Goal: Task Accomplishment & Management: Manage account settings

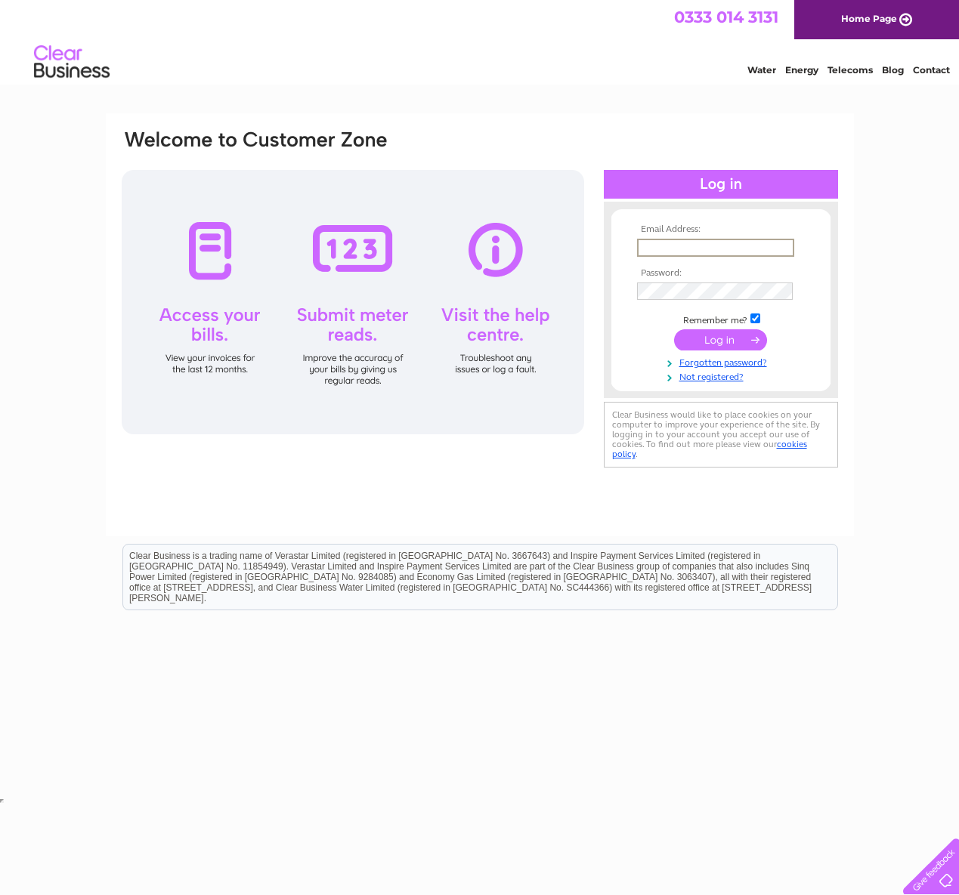
type input "info@lalbadoro.com"
click at [719, 344] on input "submit" at bounding box center [720, 339] width 93 height 21
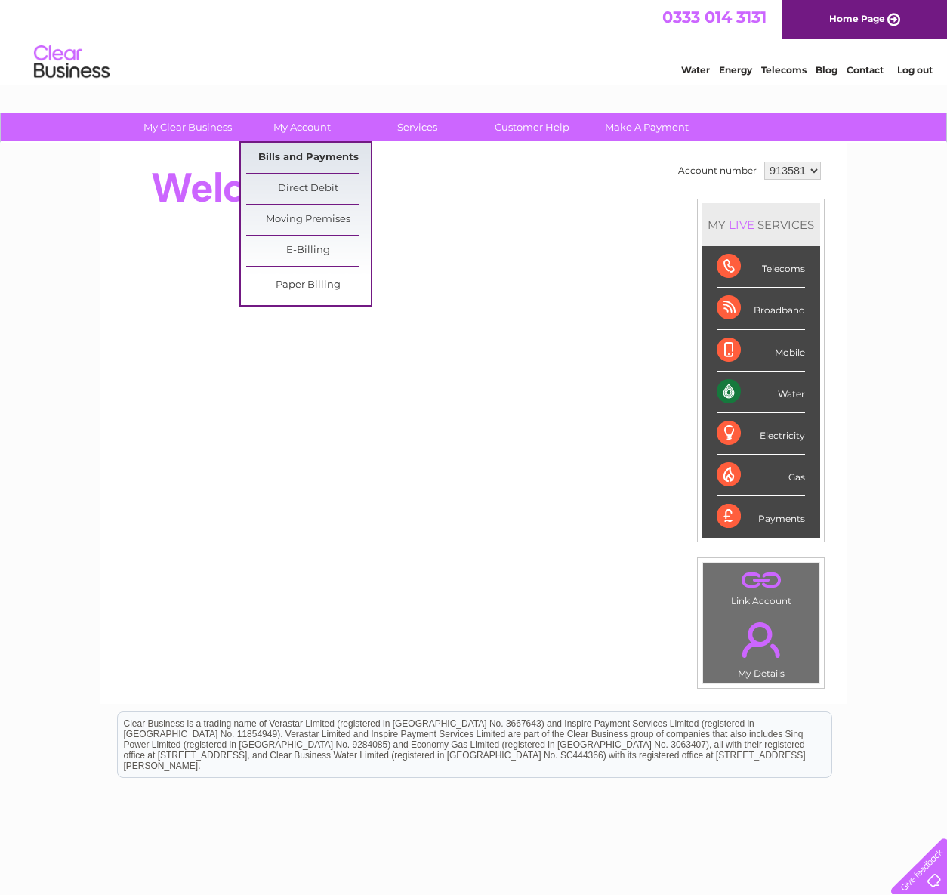
click at [329, 150] on link "Bills and Payments" at bounding box center [308, 158] width 125 height 30
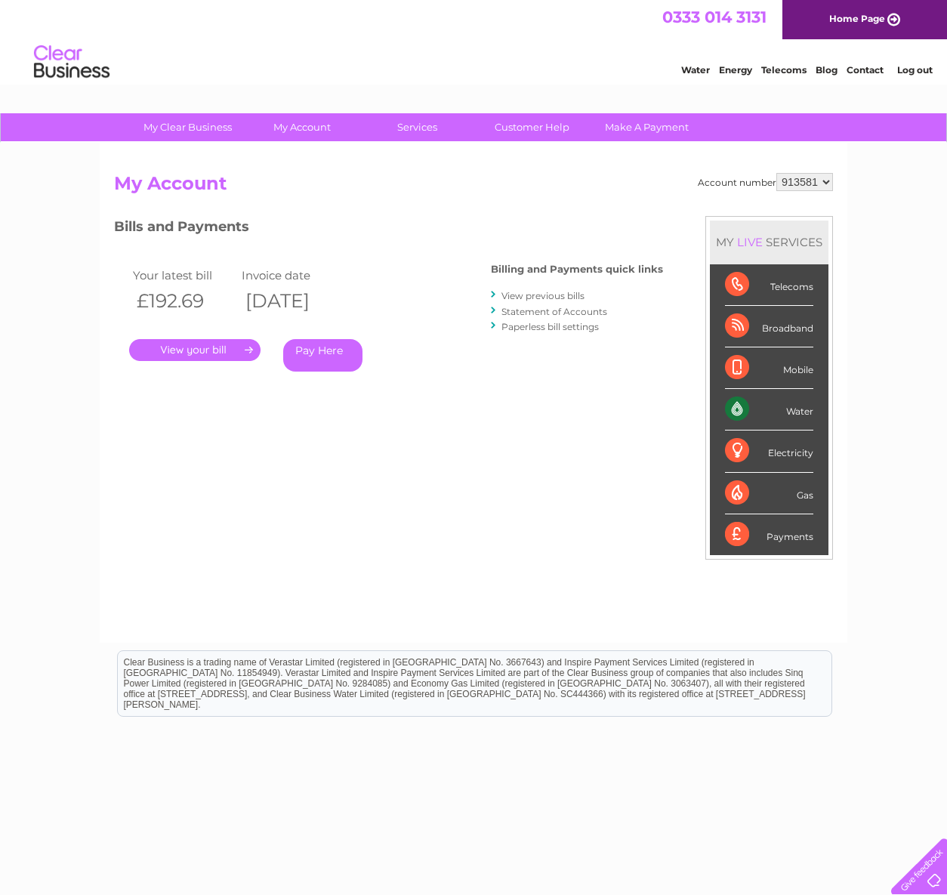
click at [226, 339] on link "." at bounding box center [194, 350] width 131 height 22
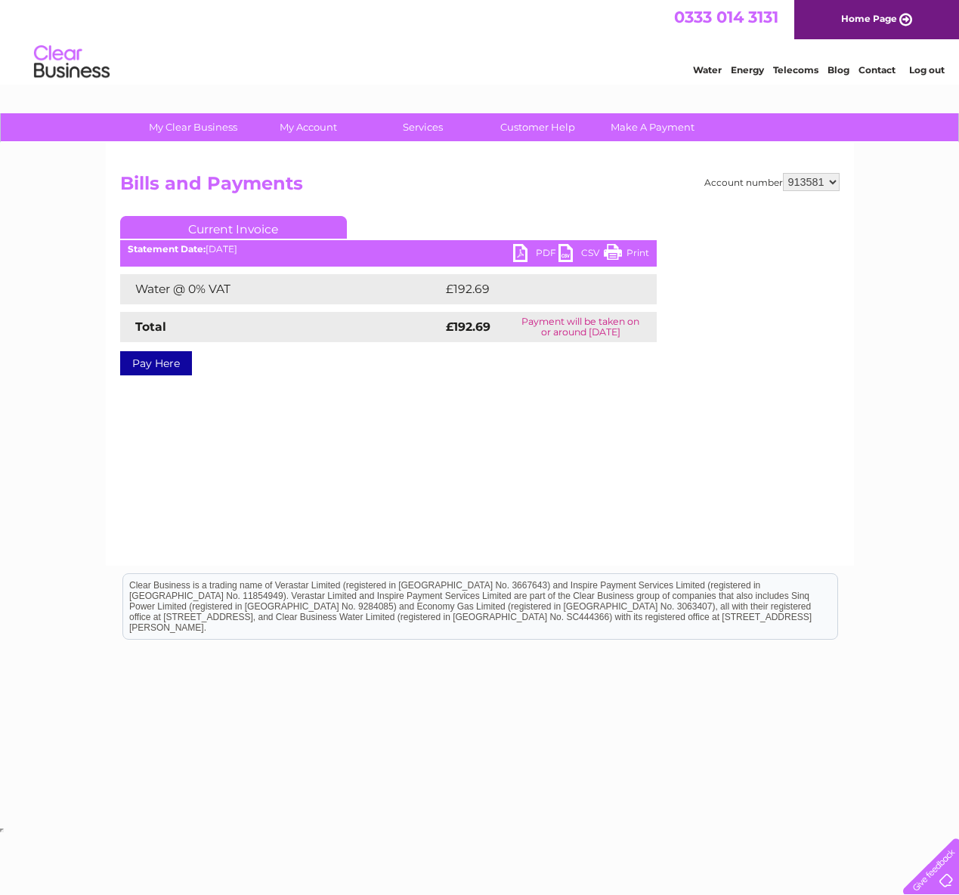
click at [527, 253] on link "PDF" at bounding box center [535, 255] width 45 height 22
